Goal: Task Accomplishment & Management: Complete application form

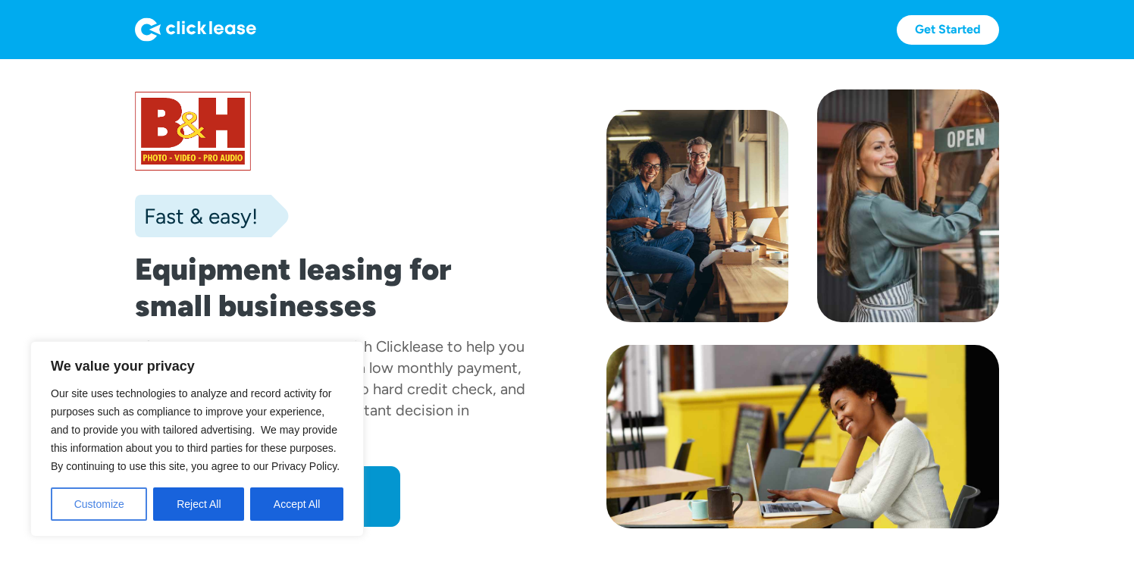
click at [93, 510] on button "Customize" at bounding box center [99, 504] width 96 height 33
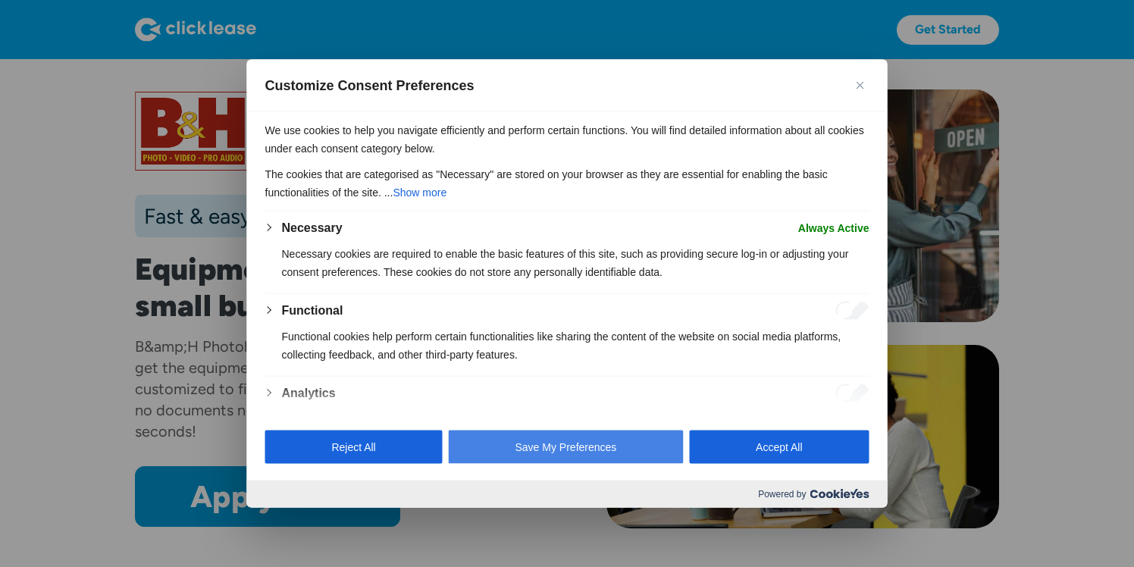
click at [547, 446] on button "Save My Preferences" at bounding box center [566, 446] width 235 height 33
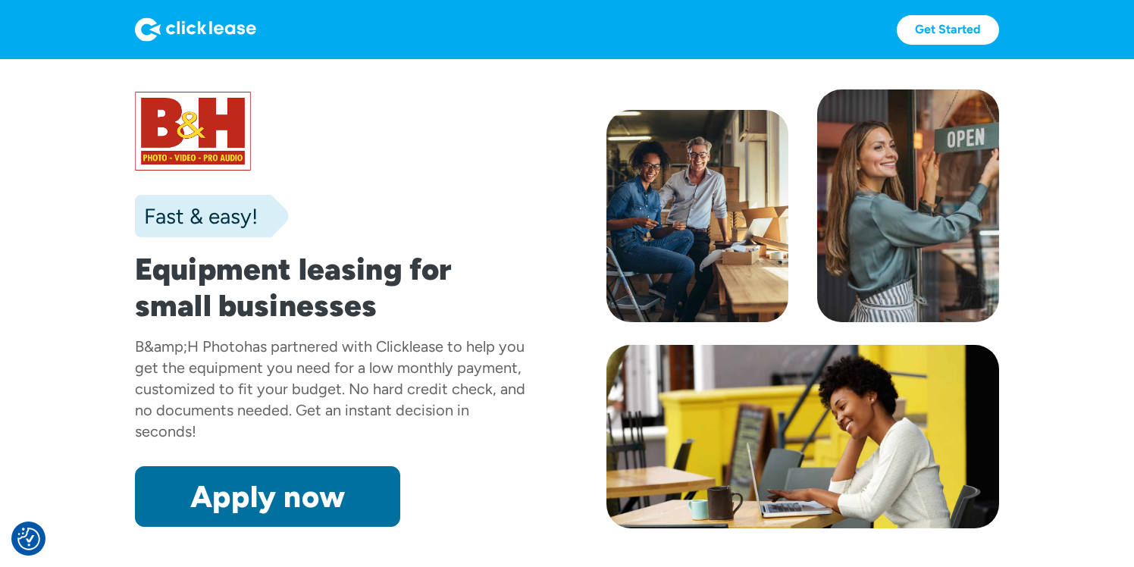
click at [342, 498] on link "Apply now" at bounding box center [267, 496] width 265 height 61
click at [212, 466] on link "Apply now" at bounding box center [267, 496] width 265 height 61
